Goal: Transaction & Acquisition: Purchase product/service

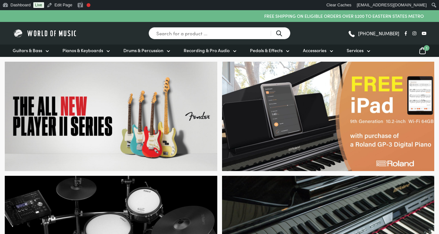
click at [424, 50] on icon at bounding box center [423, 51] width 8 height 8
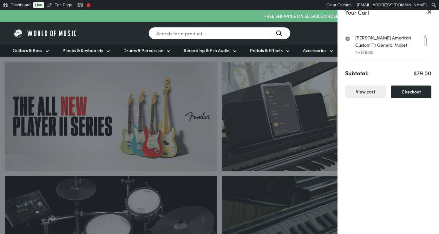
click at [405, 92] on link "Checkout" at bounding box center [411, 91] width 41 height 12
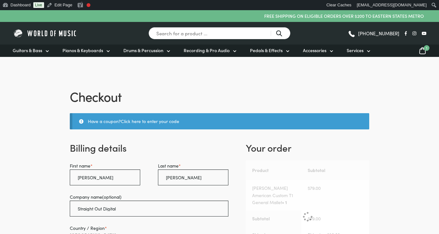
select select "SA"
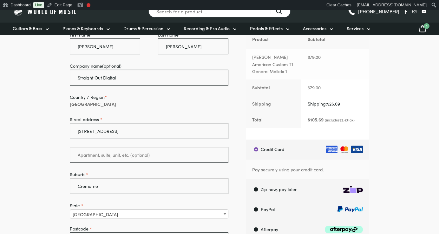
scroll to position [241, 0]
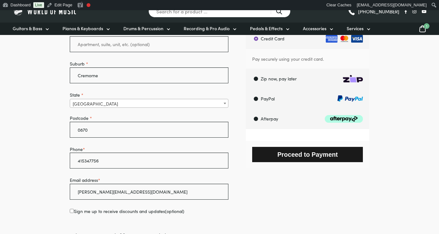
click at [291, 157] on button "Proceed to Payment" at bounding box center [307, 154] width 111 height 15
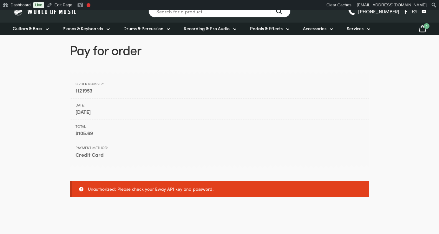
scroll to position [50, 0]
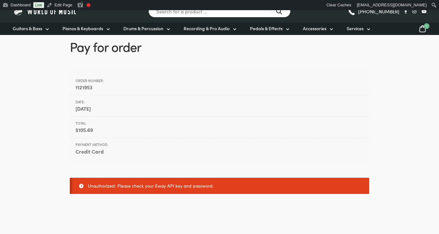
drag, startPoint x: 119, startPoint y: 185, endPoint x: 234, endPoint y: 189, distance: 114.7
click at [234, 189] on ul "Unauthorized: Please check your Eway API key and password." at bounding box center [220, 185] width 300 height 16
drag, startPoint x: 86, startPoint y: 185, endPoint x: 223, endPoint y: 183, distance: 136.5
click at [223, 183] on ul "Unauthorized: Please check your Eway API key and password." at bounding box center [220, 185] width 300 height 16
copy li "Unauthorized: Please check your Eway API key and password."
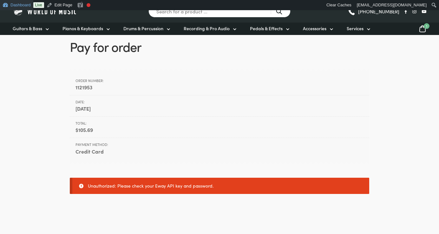
click at [22, 4] on link "Dashboard" at bounding box center [16, 5] width 33 height 10
